Goal: Entertainment & Leisure: Consume media (video, audio)

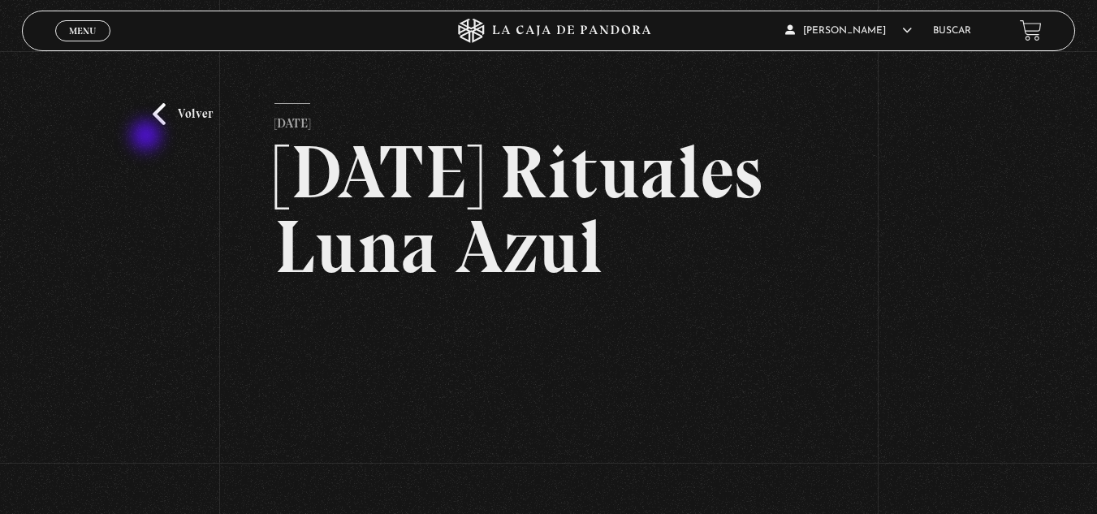
scroll to position [244, 0]
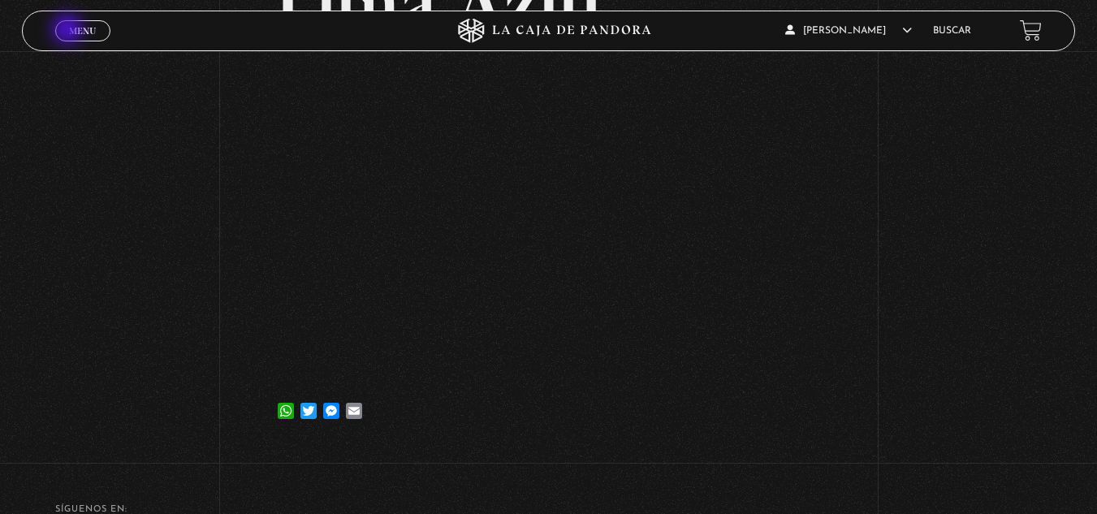
click at [69, 28] on span "Menu" at bounding box center [82, 31] width 27 height 10
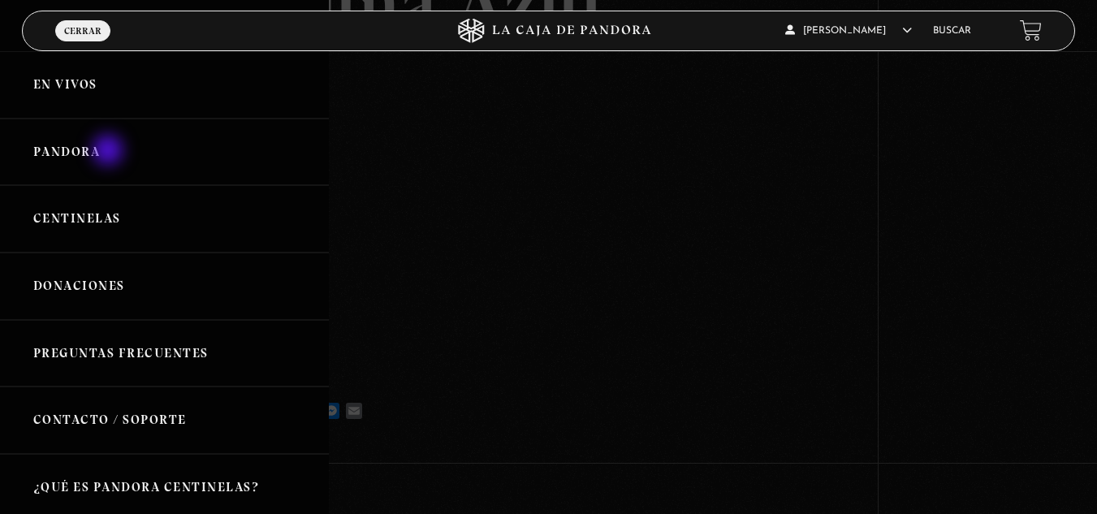
click at [110, 152] on link "Pandora" at bounding box center [164, 152] width 329 height 67
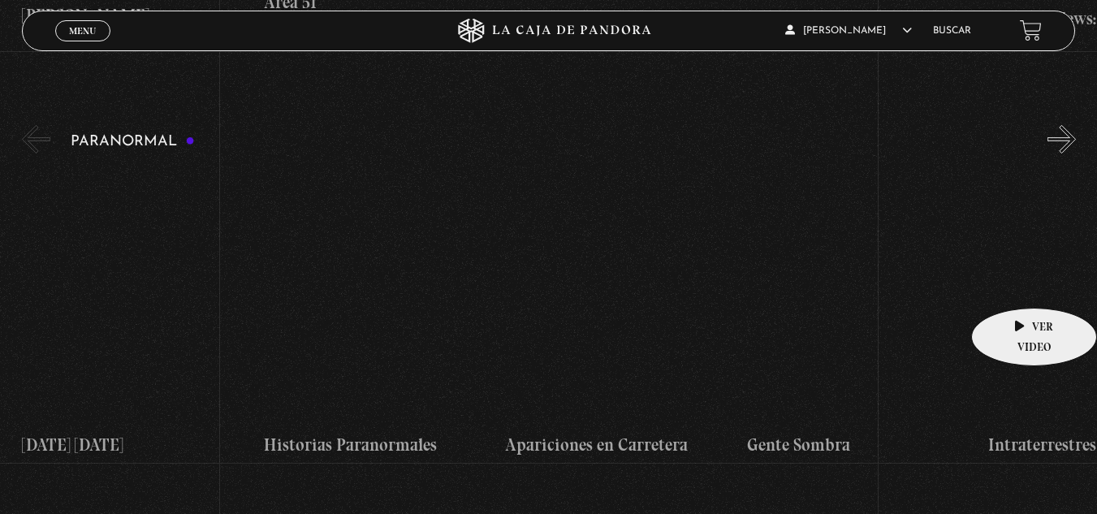
scroll to position [1542, 0]
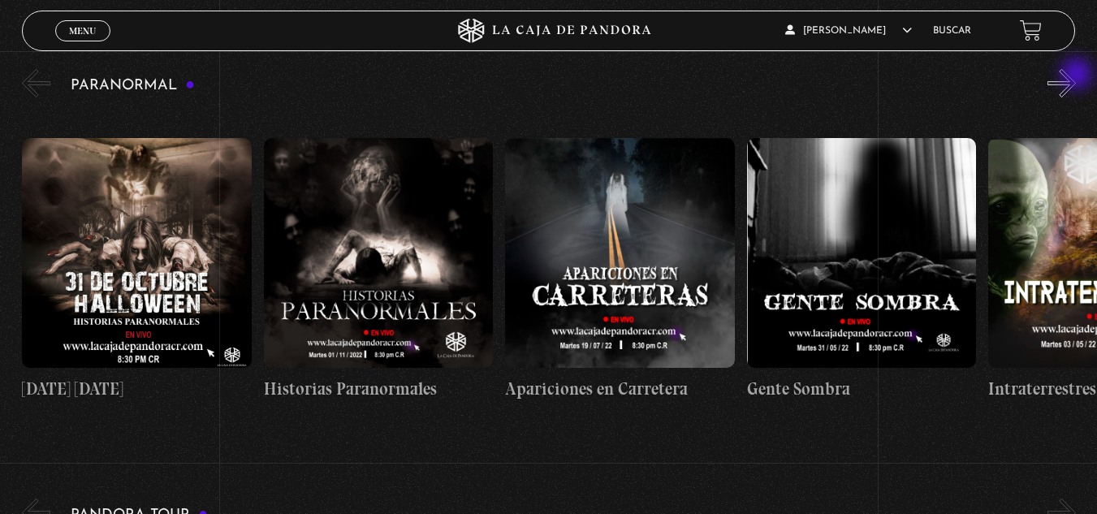
click at [1075, 76] on button "»" at bounding box center [1061, 83] width 28 height 28
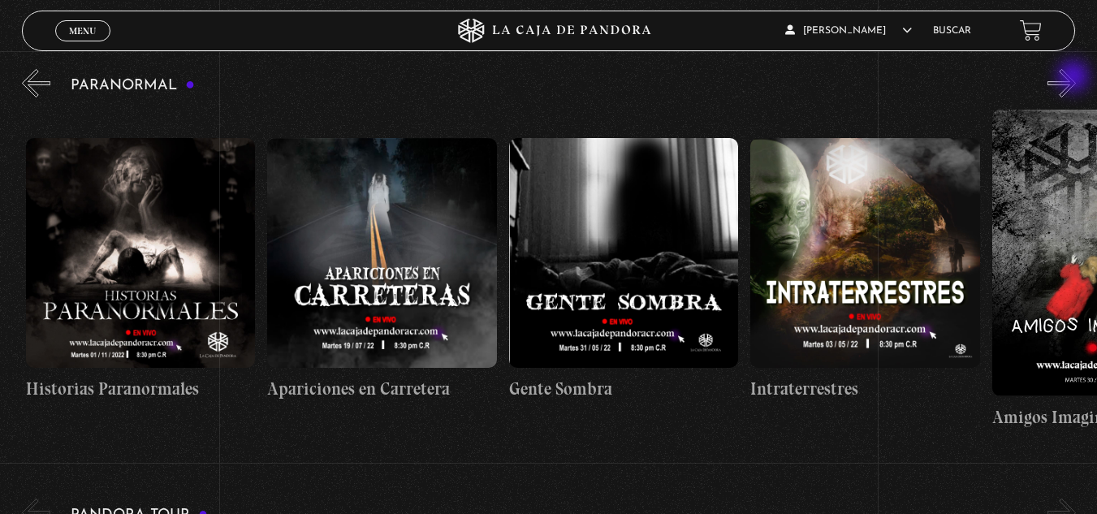
click at [1075, 78] on button "»" at bounding box center [1061, 83] width 28 height 28
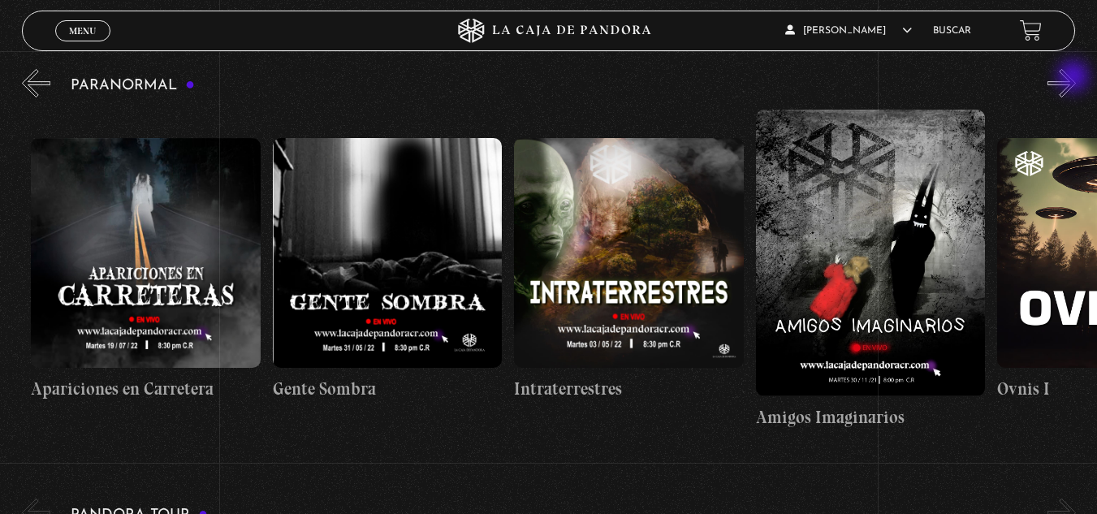
click at [1075, 78] on button "»" at bounding box center [1061, 83] width 28 height 28
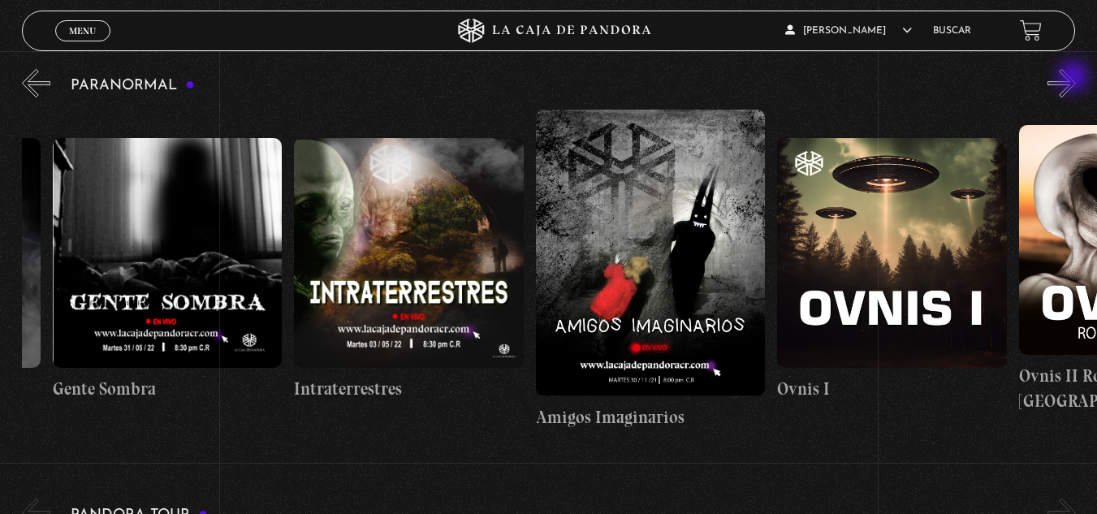
click at [1075, 78] on button "»" at bounding box center [1061, 83] width 28 height 28
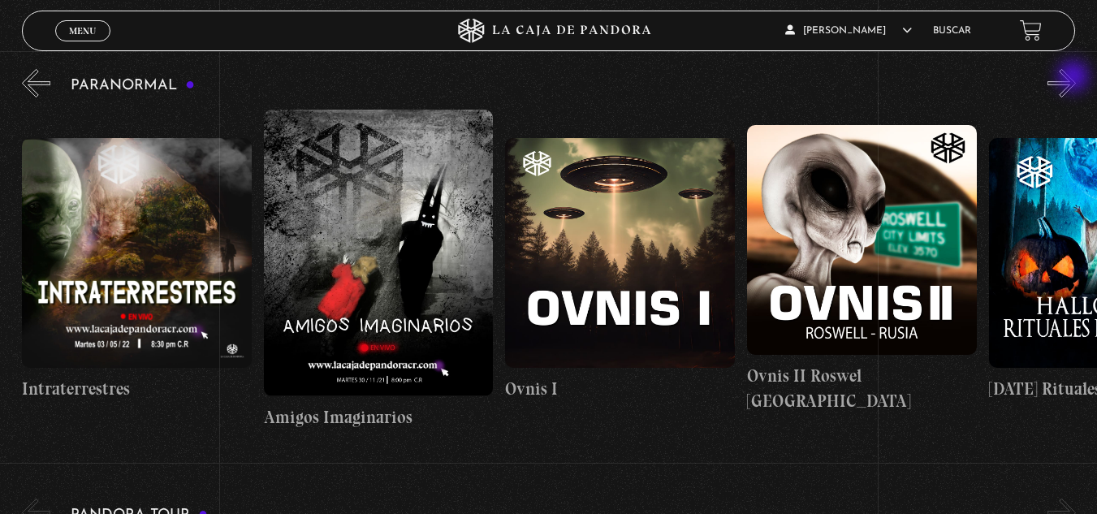
click at [1075, 78] on button "»" at bounding box center [1061, 83] width 28 height 28
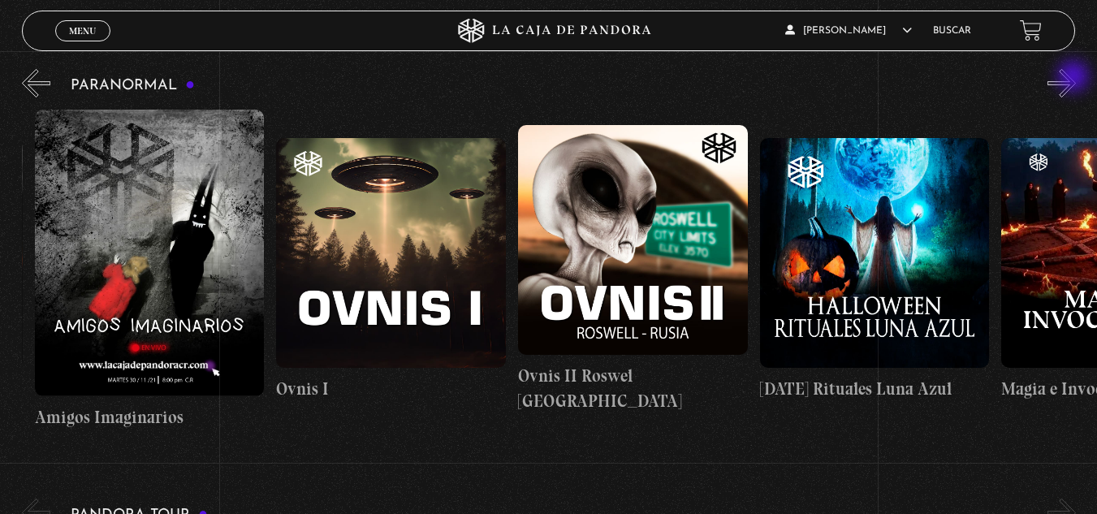
click at [1075, 78] on button "»" at bounding box center [1061, 83] width 28 height 28
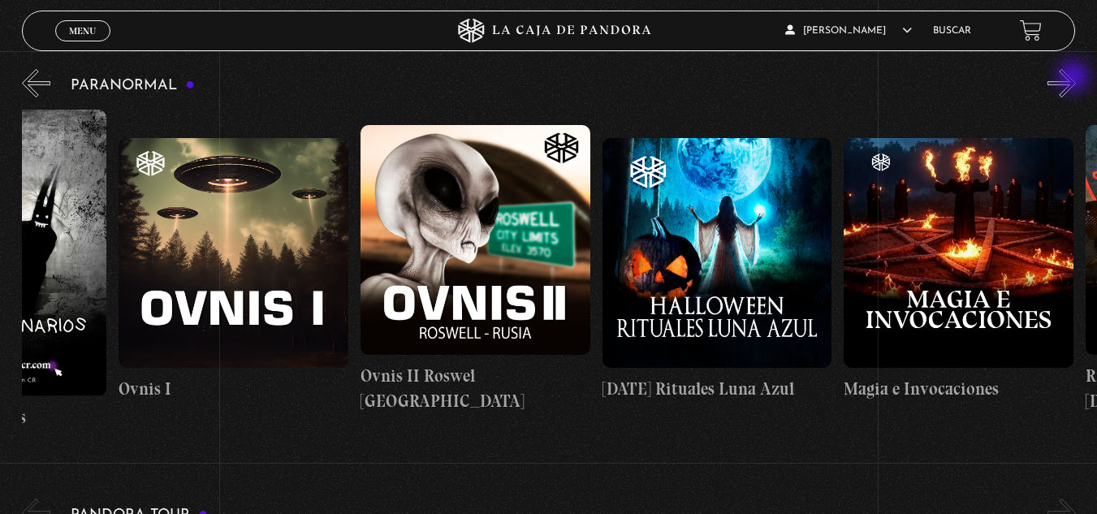
click at [1075, 78] on button "»" at bounding box center [1061, 83] width 28 height 28
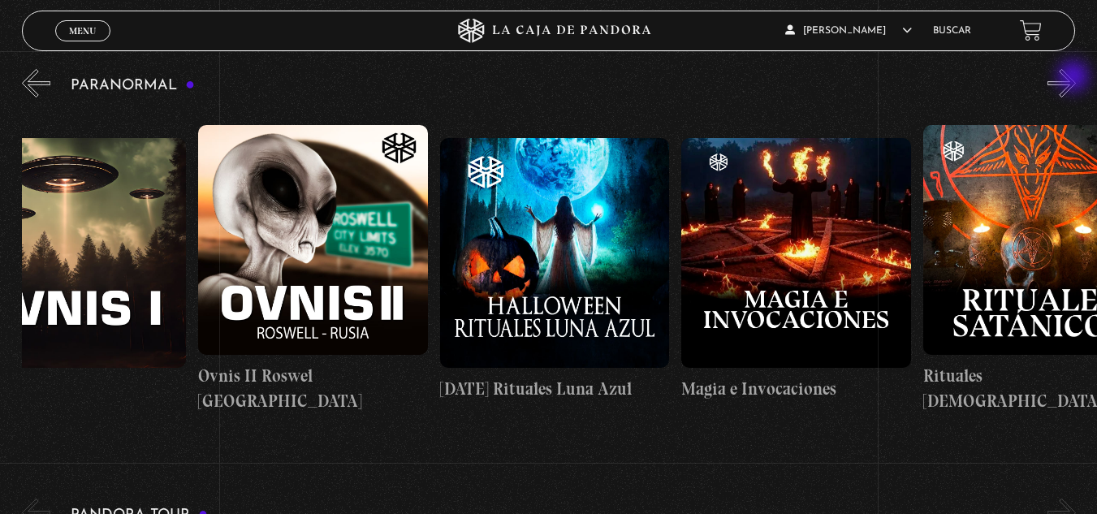
scroll to position [0, 1570]
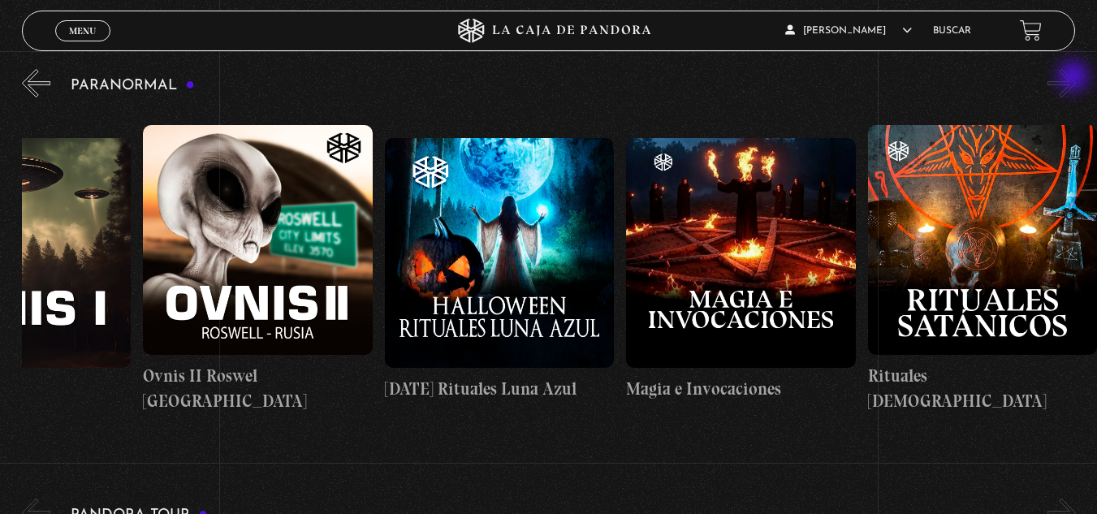
click at [1075, 78] on button "»" at bounding box center [1061, 83] width 28 height 28
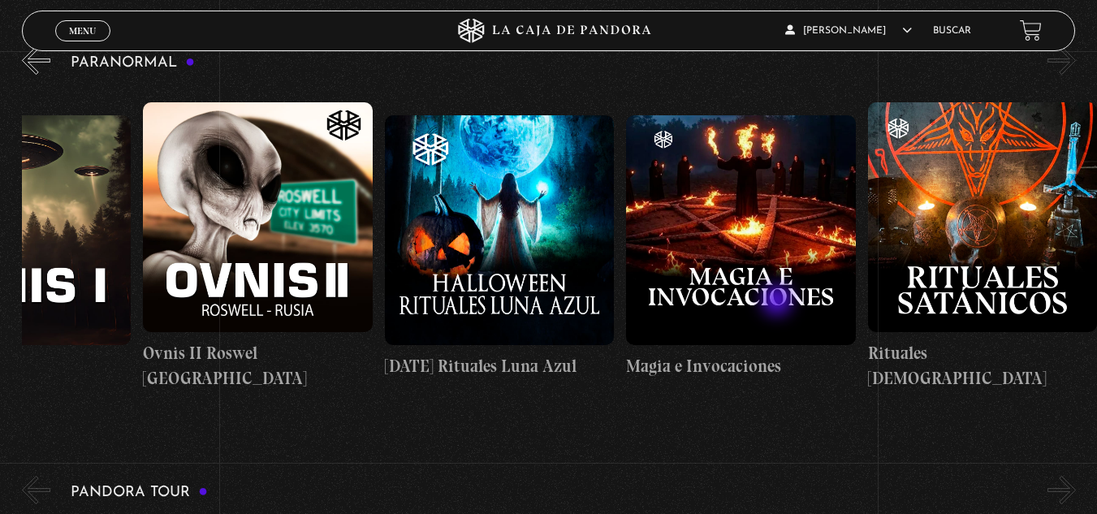
scroll to position [1542, 0]
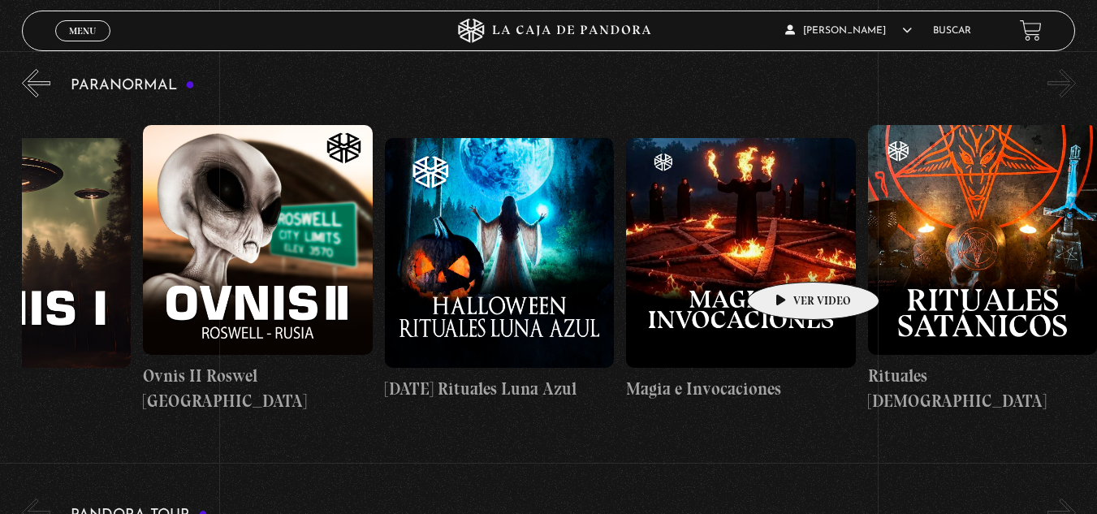
click at [793, 220] on figure at bounding box center [741, 253] width 230 height 230
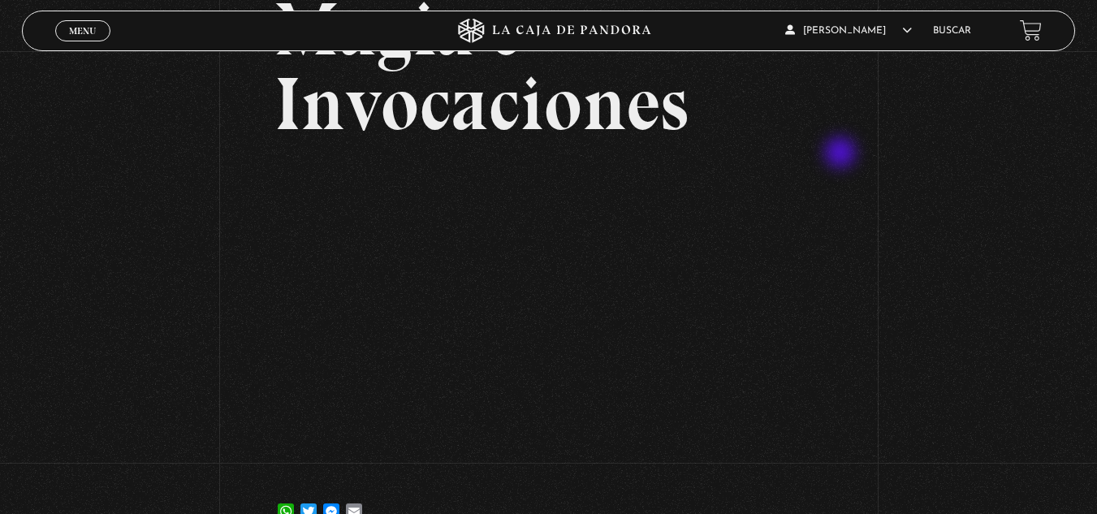
scroll to position [162, 0]
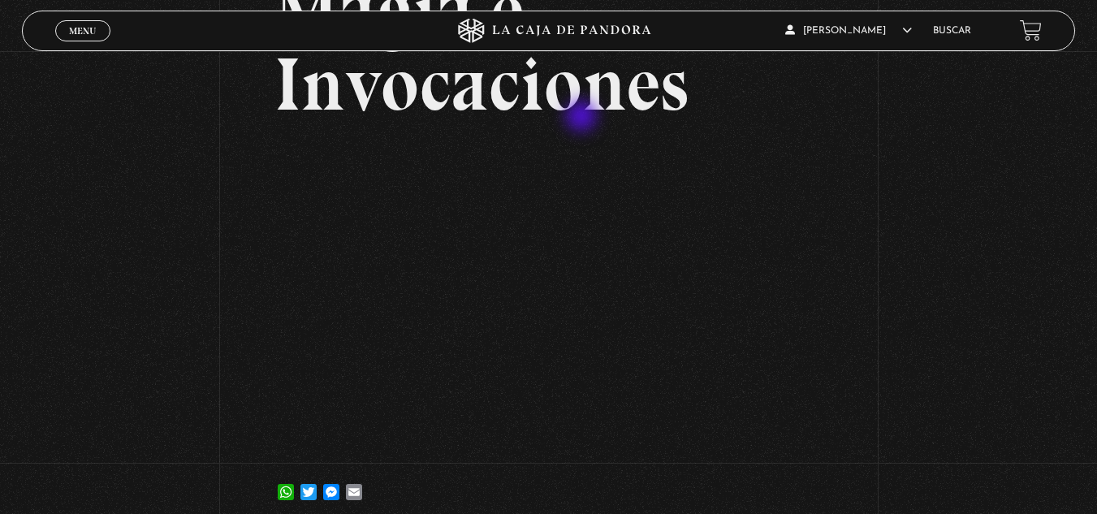
drag, startPoint x: 583, startPoint y: 118, endPoint x: 583, endPoint y: 148, distance: 30.0
click at [583, 118] on h2 "Magia e Invocaciones" at bounding box center [547, 46] width 547 height 149
